Goal: Task Accomplishment & Management: Manage account settings

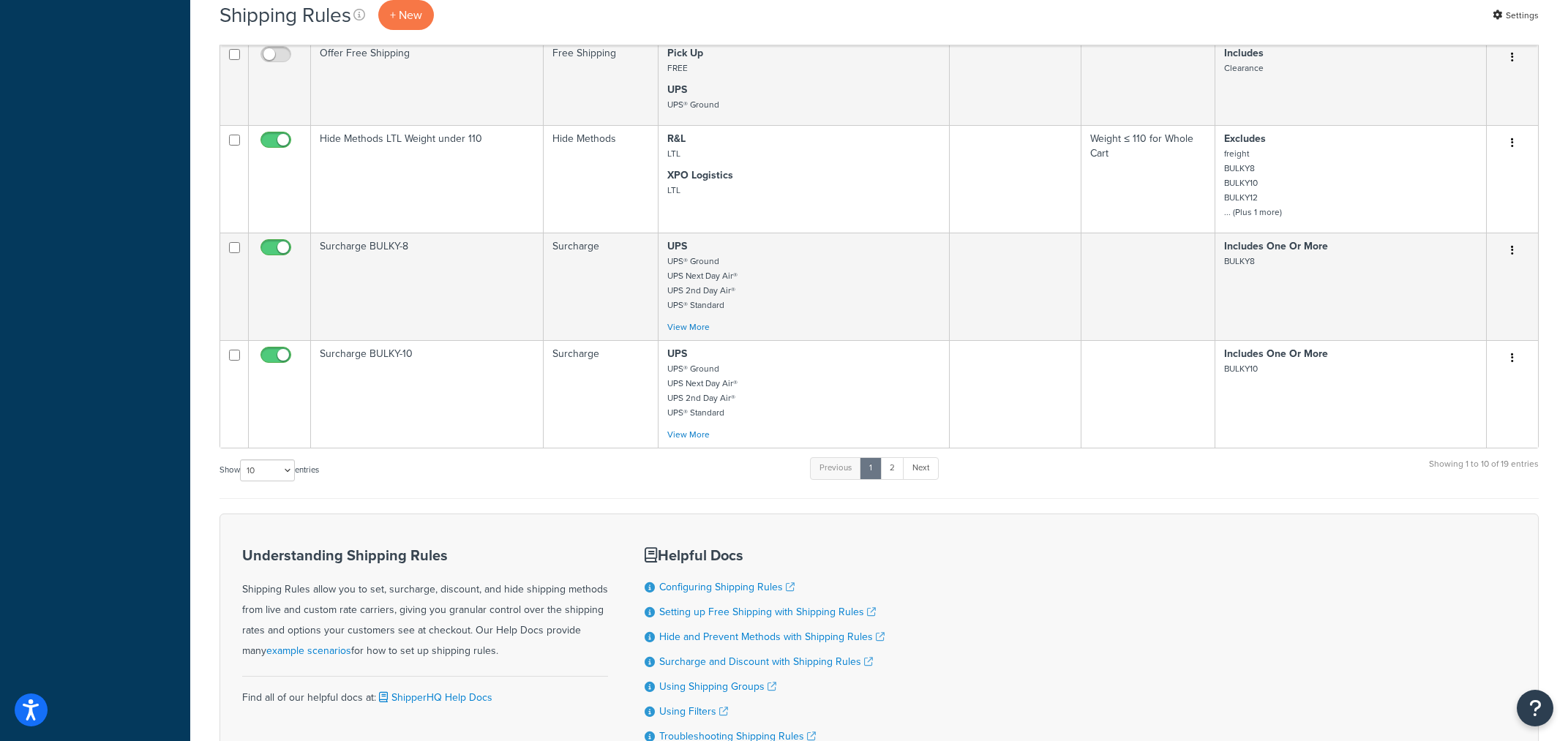
scroll to position [1005, 0]
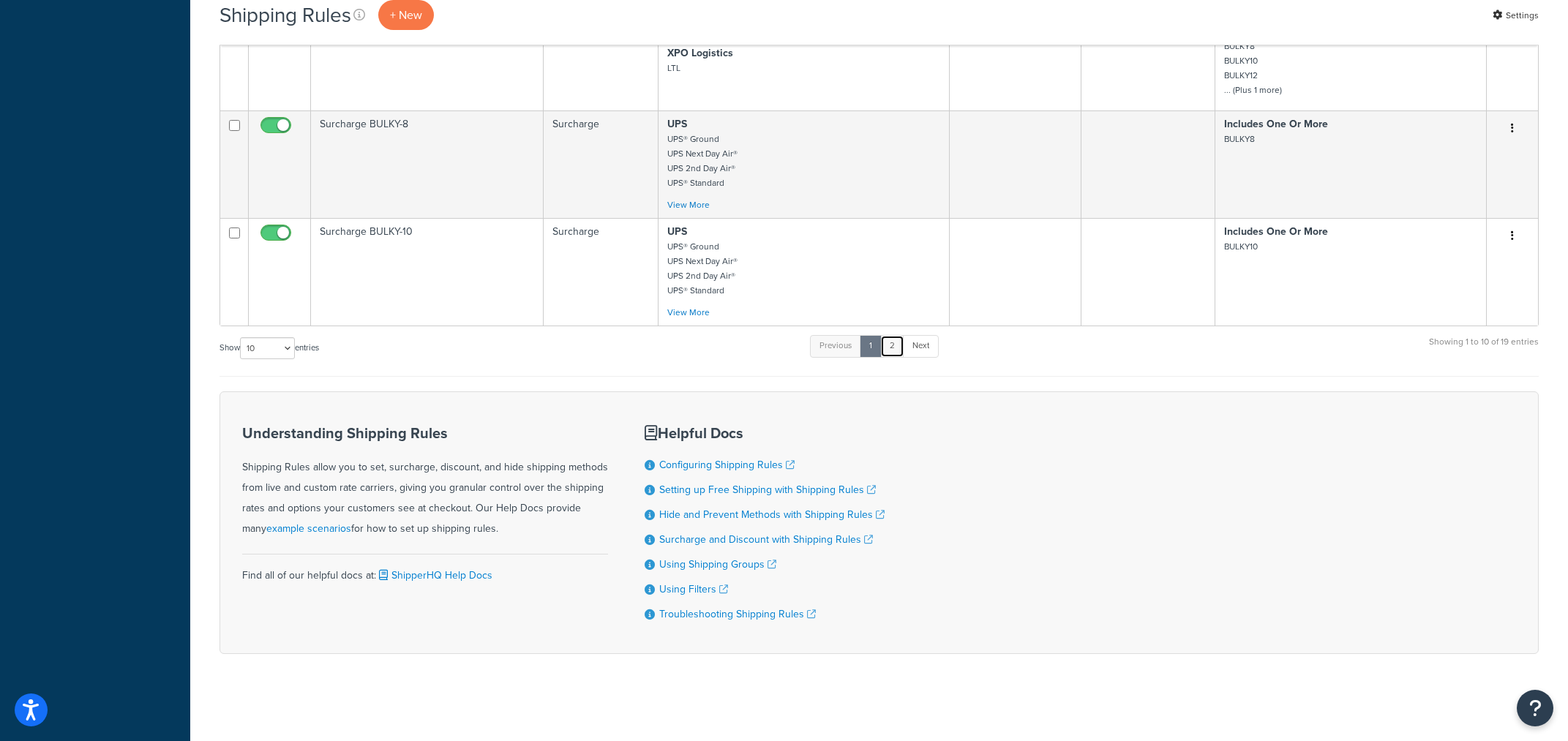
click at [896, 348] on link "2" at bounding box center [892, 346] width 24 height 22
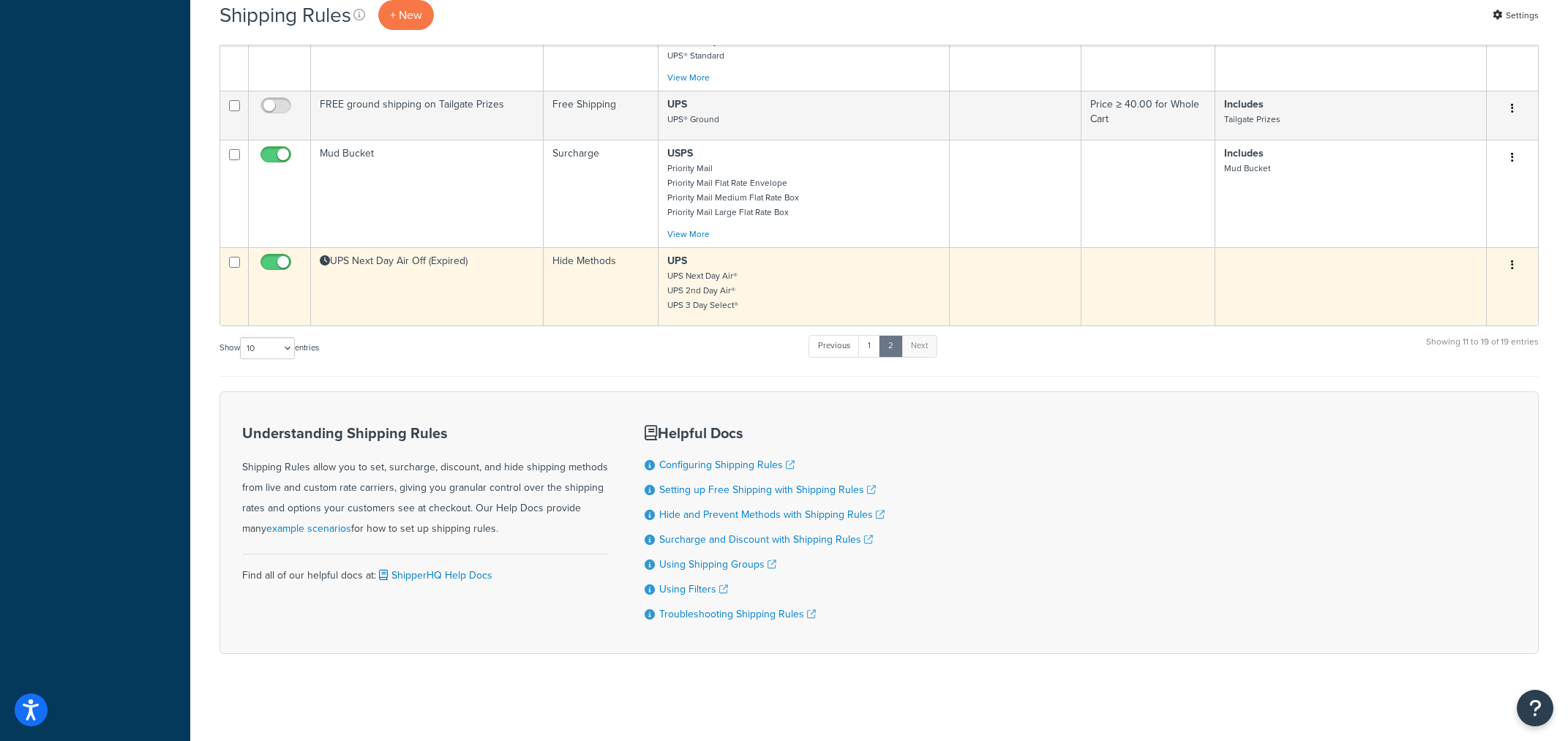
click at [483, 319] on td "UPS Next Day Air Off (Expired)" at bounding box center [427, 286] width 232 height 78
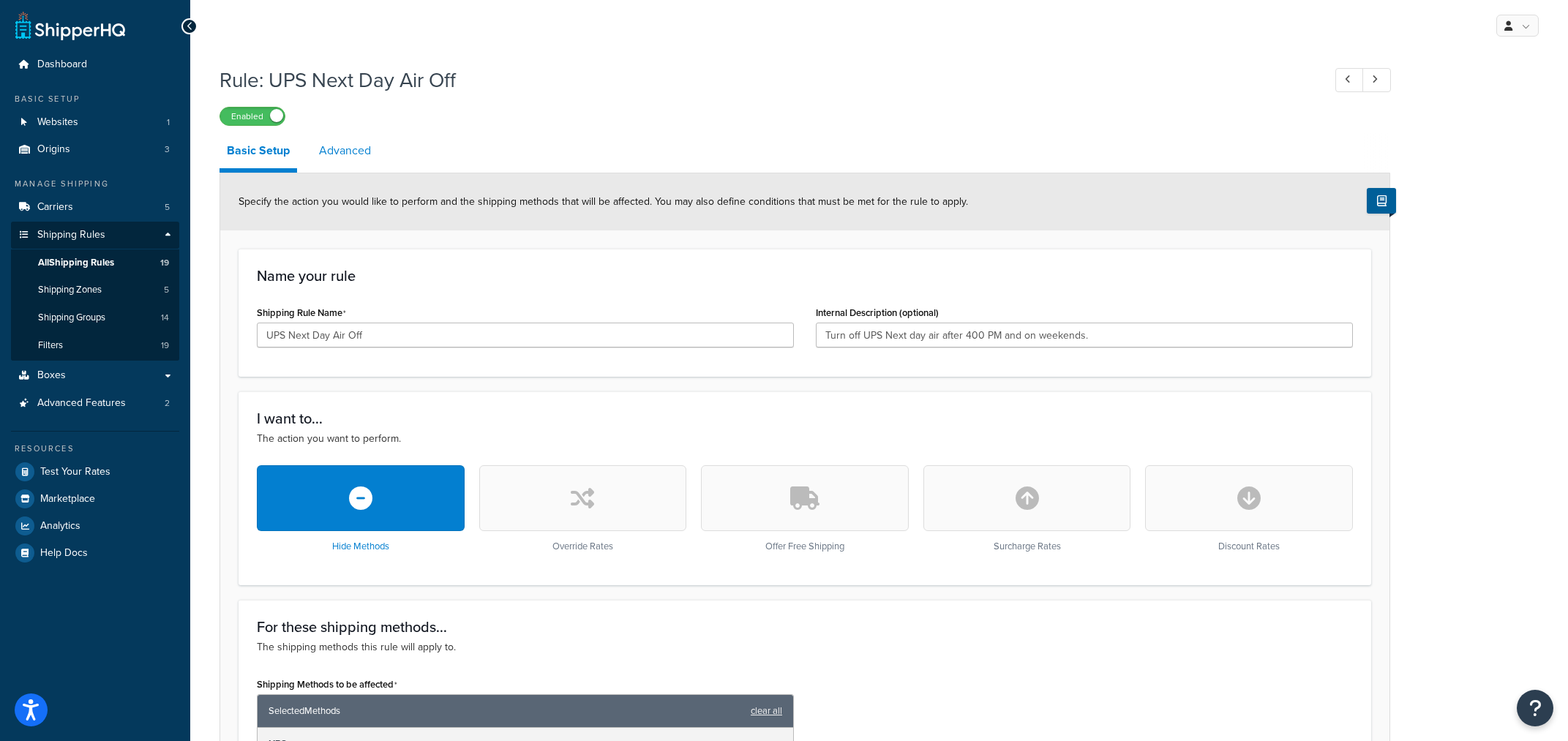
click at [366, 155] on link "Advanced" at bounding box center [345, 150] width 67 height 35
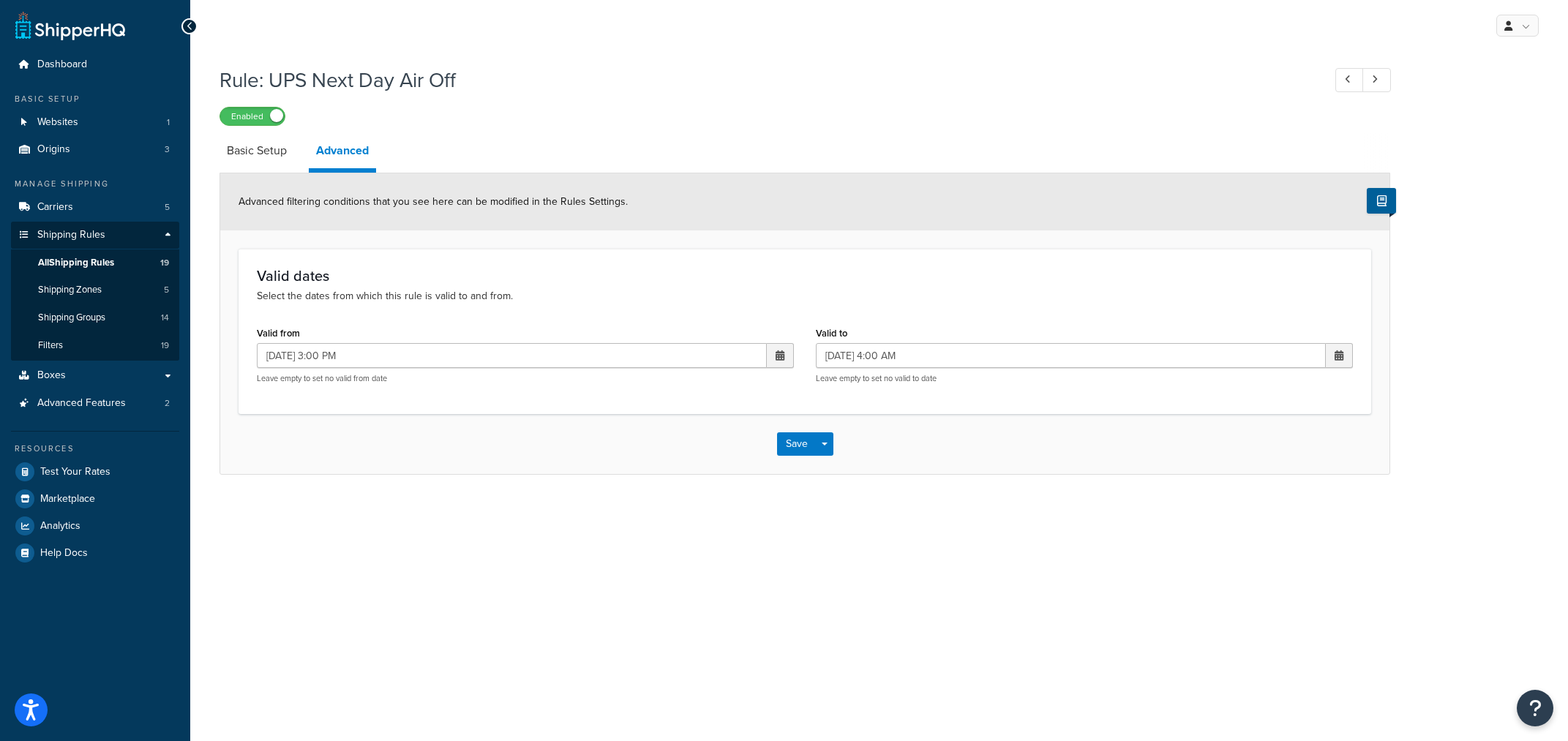
click at [782, 355] on span at bounding box center [780, 356] width 9 height 11
drag, startPoint x: 710, startPoint y: 510, endPoint x: 730, endPoint y: 504, distance: 20.9
click at [710, 510] on td "27" at bounding box center [703, 515] width 25 height 22
type input "[DATE] 3:00 PM"
click at [1339, 355] on span at bounding box center [1339, 356] width 9 height 11
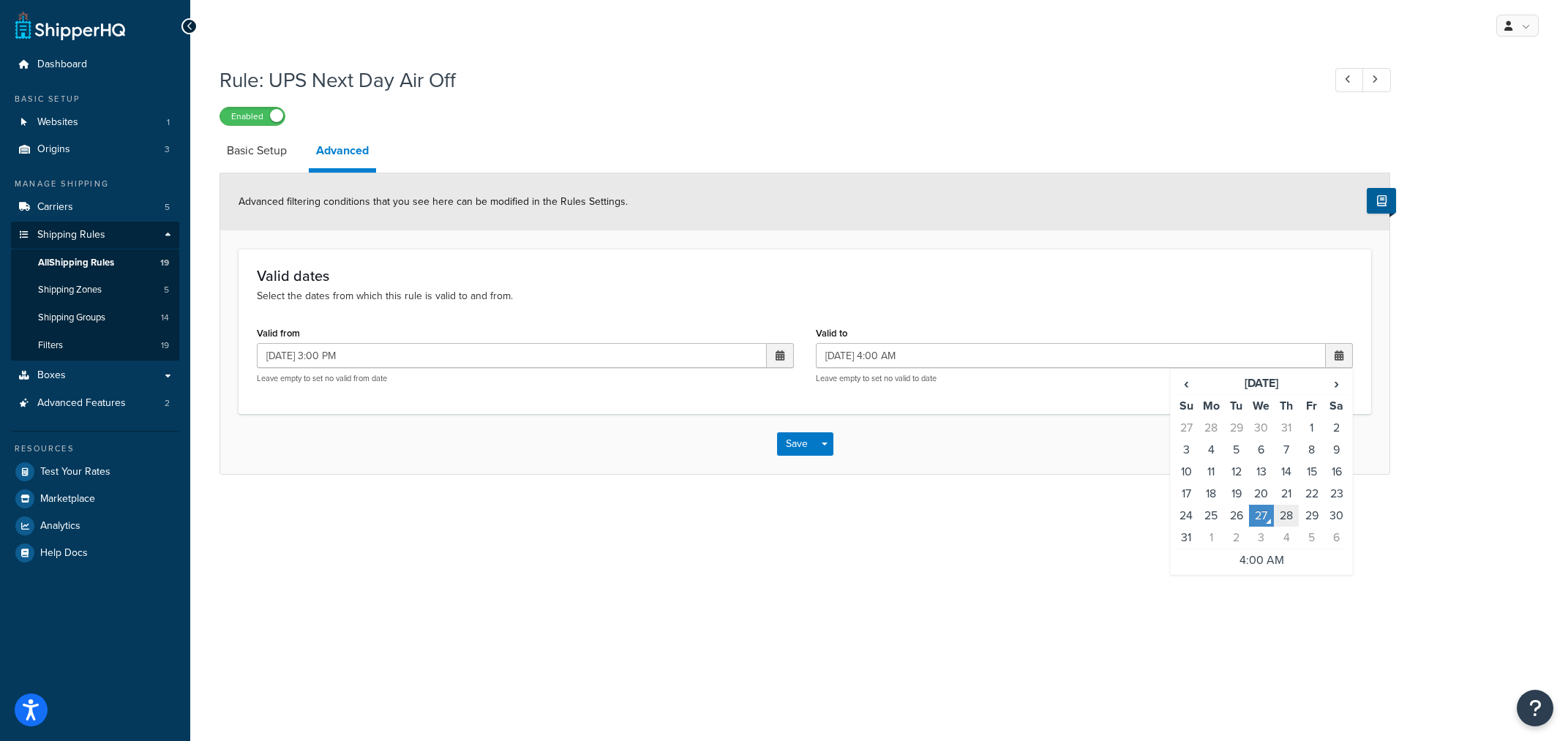
click at [1282, 513] on td "28" at bounding box center [1286, 515] width 25 height 22
type input "[DATE] 4:00 AM"
click at [799, 448] on button "Save" at bounding box center [797, 444] width 40 height 24
